Goal: Information Seeking & Learning: Learn about a topic

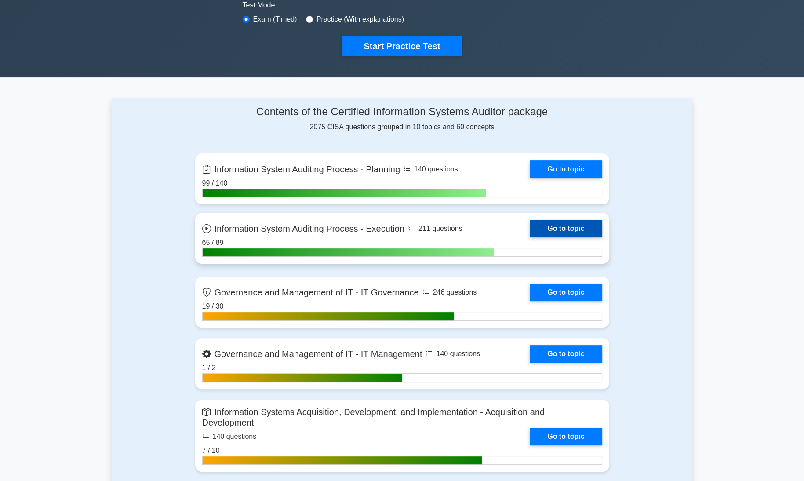
click at [549, 229] on link "Go to topic" at bounding box center [566, 229] width 72 height 18
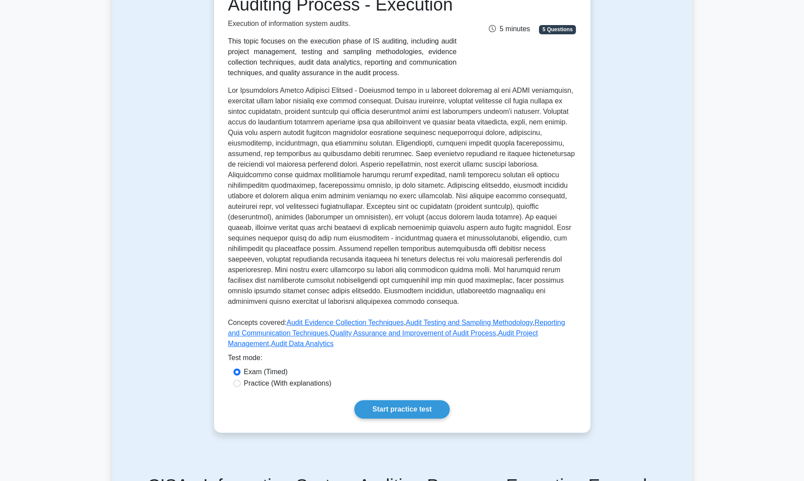
scroll to position [171, 0]
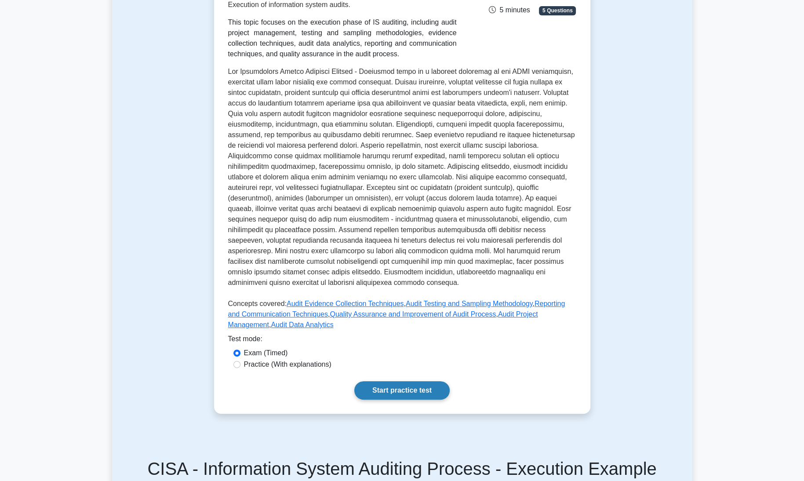
click at [411, 381] on link "Start practice test" at bounding box center [401, 390] width 95 height 18
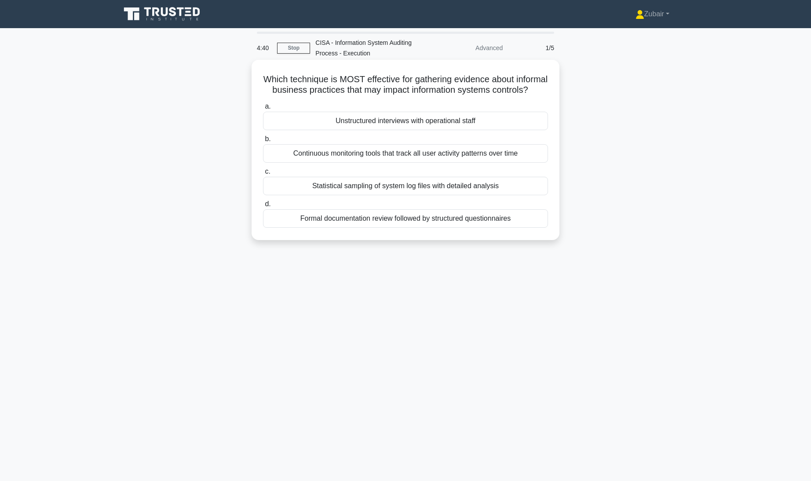
click at [422, 193] on div "Statistical sampling of system log files with detailed analysis" at bounding box center [405, 186] width 285 height 18
click at [263, 175] on input "c. Statistical sampling of system log files with detailed analysis" at bounding box center [263, 172] width 0 height 6
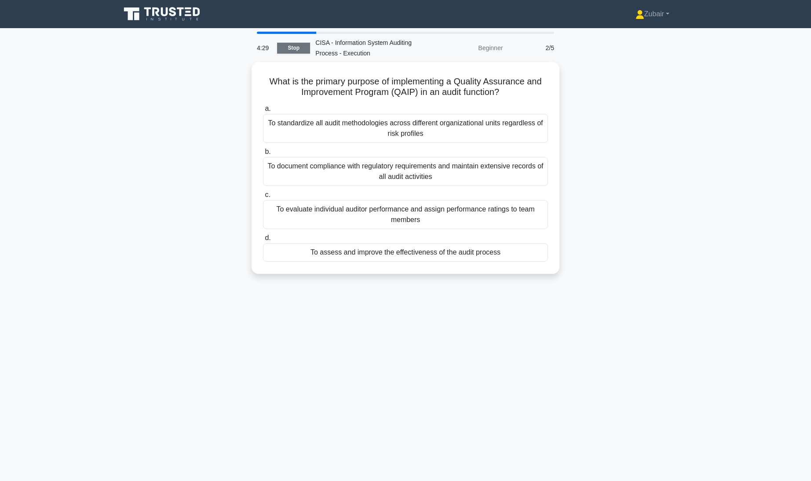
click at [298, 48] on link "Stop" at bounding box center [293, 48] width 33 height 11
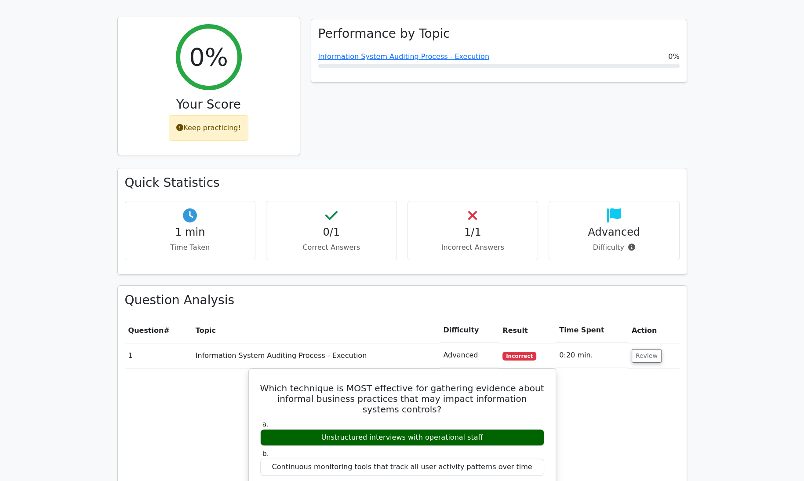
scroll to position [108, 0]
